Goal: Understand process/instructions

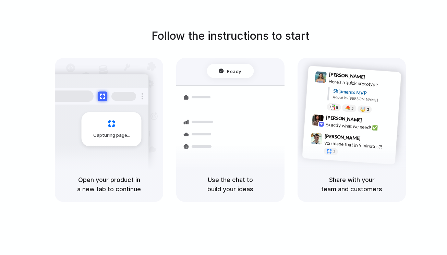
click at [218, 184] on h5 "Use the chat to build your ideas" at bounding box center [230, 184] width 92 height 19
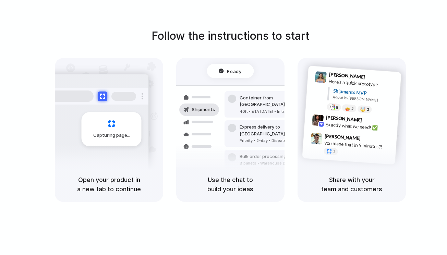
click at [242, 172] on div "Use the chat to build your ideas" at bounding box center [230, 184] width 108 height 35
click at [133, 175] on h5 "Open your product in a new tab to continue" at bounding box center [109, 184] width 92 height 19
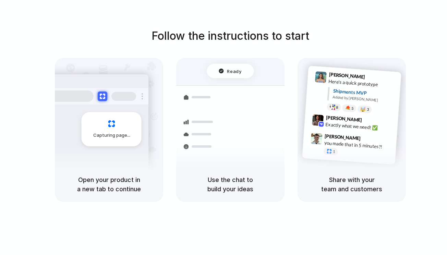
click at [125, 183] on h5 "Open your product in a new tab to continue" at bounding box center [109, 184] width 92 height 19
